Goal: Book appointment/travel/reservation

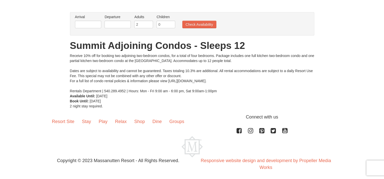
scroll to position [30, 0]
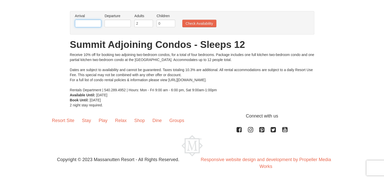
click at [86, 23] on input "text" at bounding box center [88, 24] width 26 height 8
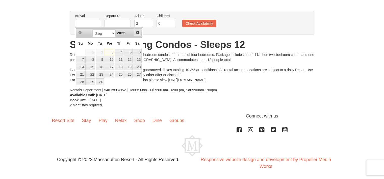
click at [138, 32] on span "Next" at bounding box center [137, 33] width 4 height 4
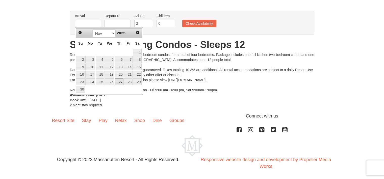
click at [118, 82] on link "27" at bounding box center [119, 81] width 9 height 7
type input "11/27/2025"
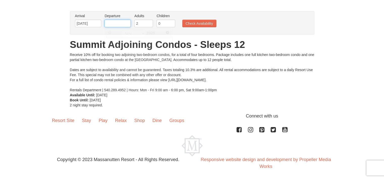
click at [120, 24] on input "text" at bounding box center [117, 24] width 26 height 8
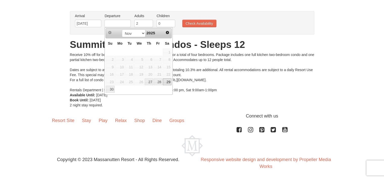
click at [165, 81] on link "29" at bounding box center [167, 81] width 9 height 7
type input "[DATE]"
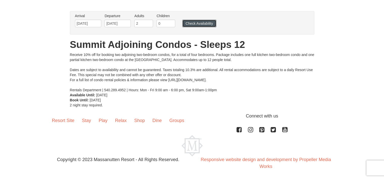
click at [203, 23] on button "Check Availability" at bounding box center [199, 24] width 34 height 8
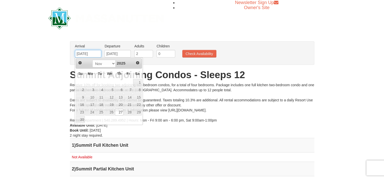
click at [84, 53] on input "11/27/2025" at bounding box center [88, 54] width 26 height 8
click at [112, 111] on link "26" at bounding box center [109, 112] width 10 height 7
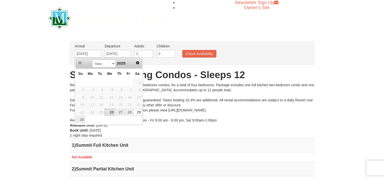
type input "[DATE]"
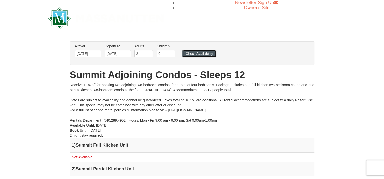
click at [191, 53] on button "Check Availability" at bounding box center [199, 54] width 34 height 8
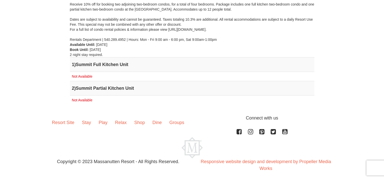
scroll to position [83, 0]
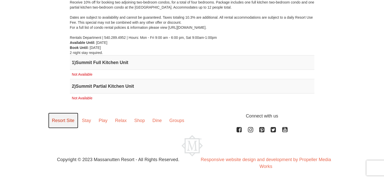
click at [67, 120] on link "Resort Site" at bounding box center [63, 121] width 30 height 16
